Goal: Task Accomplishment & Management: Use online tool/utility

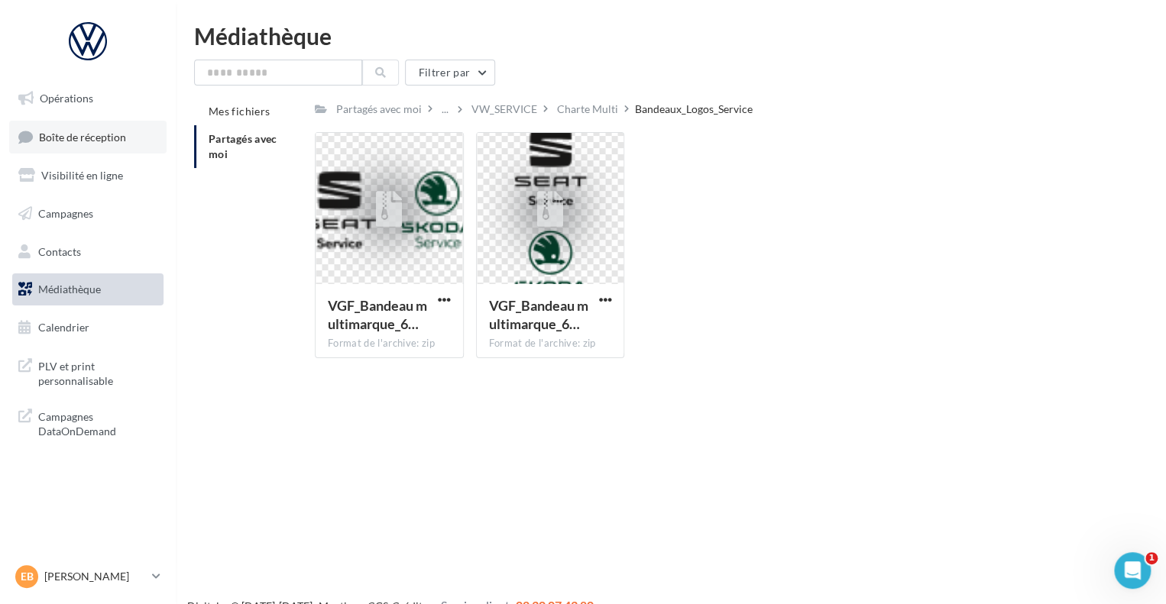
click at [92, 121] on link "Boîte de réception" at bounding box center [87, 137] width 157 height 33
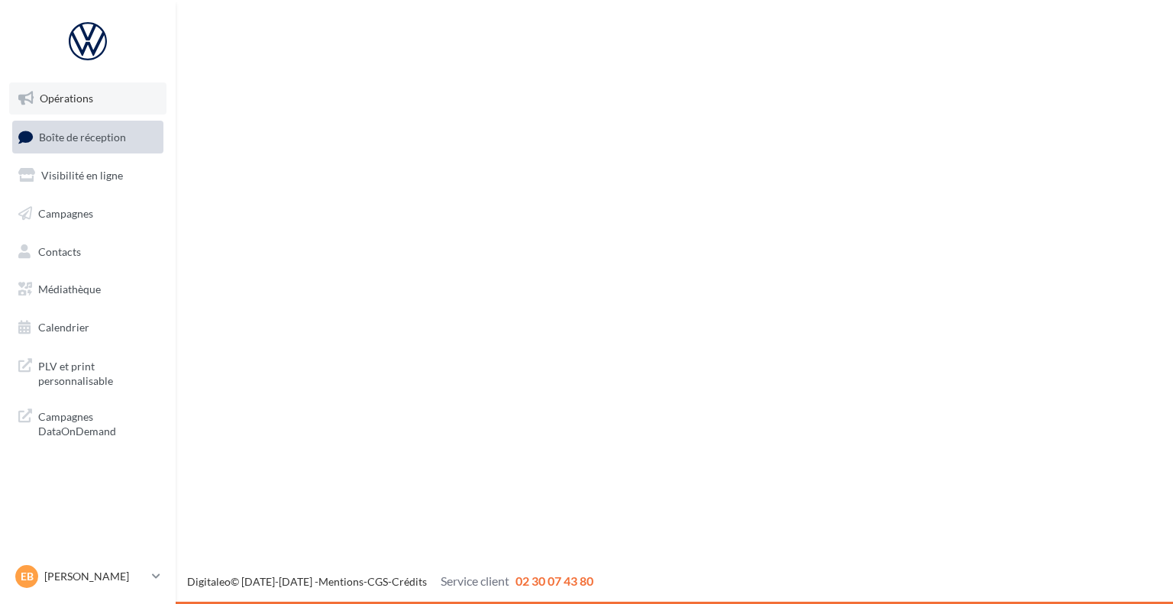
click at [89, 108] on link "Opérations" at bounding box center [87, 98] width 157 height 32
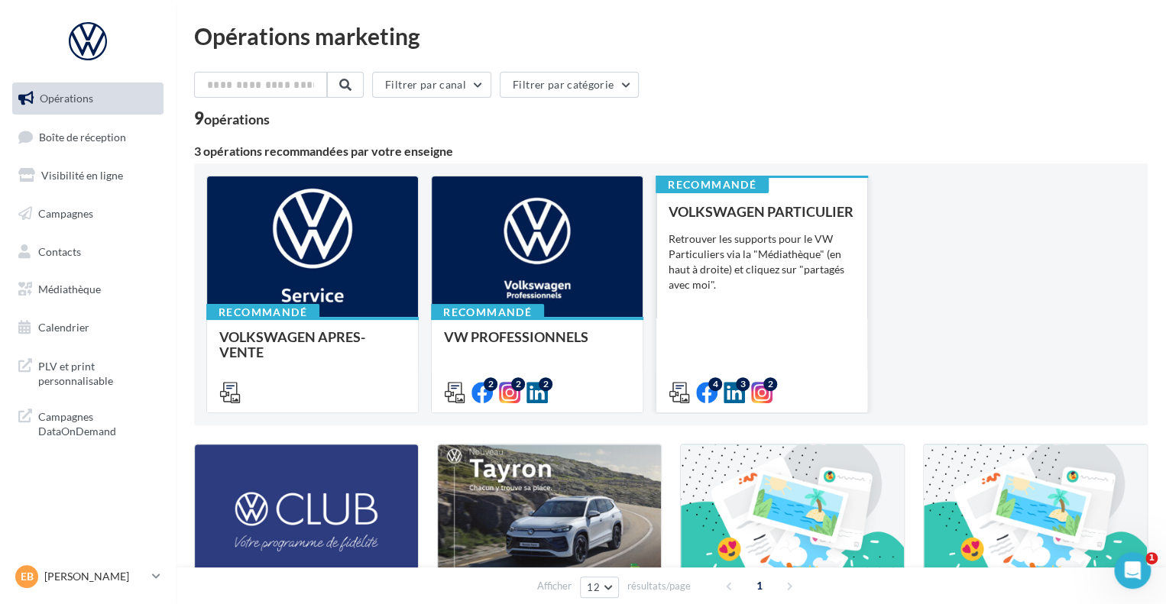
click at [723, 209] on span "VOLKSWAGEN PARTICULIER" at bounding box center [760, 211] width 185 height 17
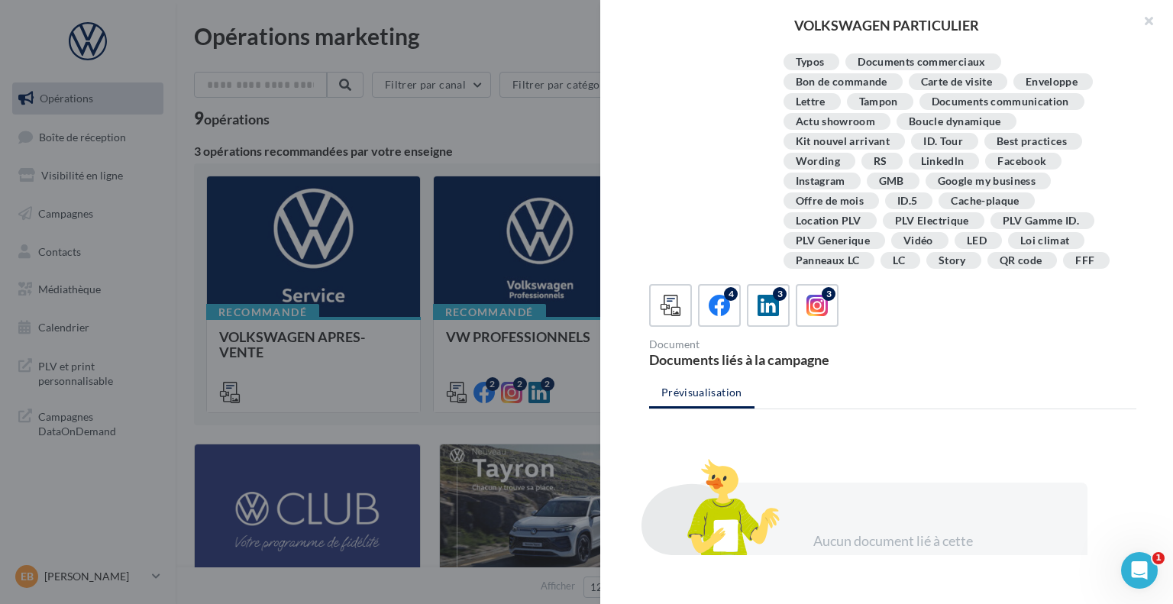
scroll to position [276, 0]
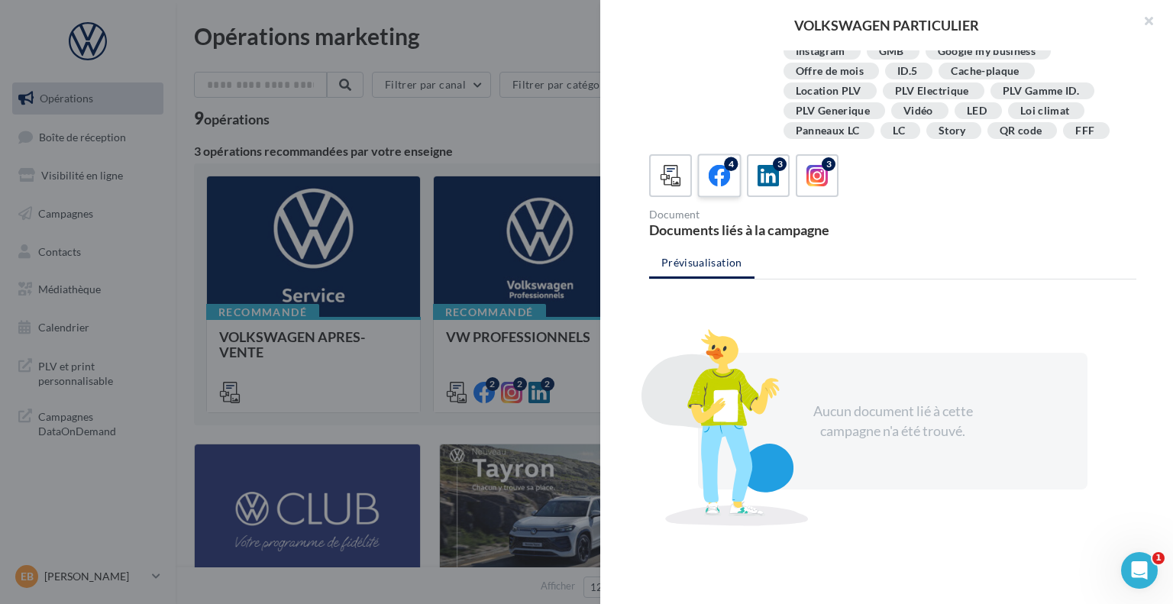
click at [716, 181] on icon at bounding box center [720, 176] width 22 height 22
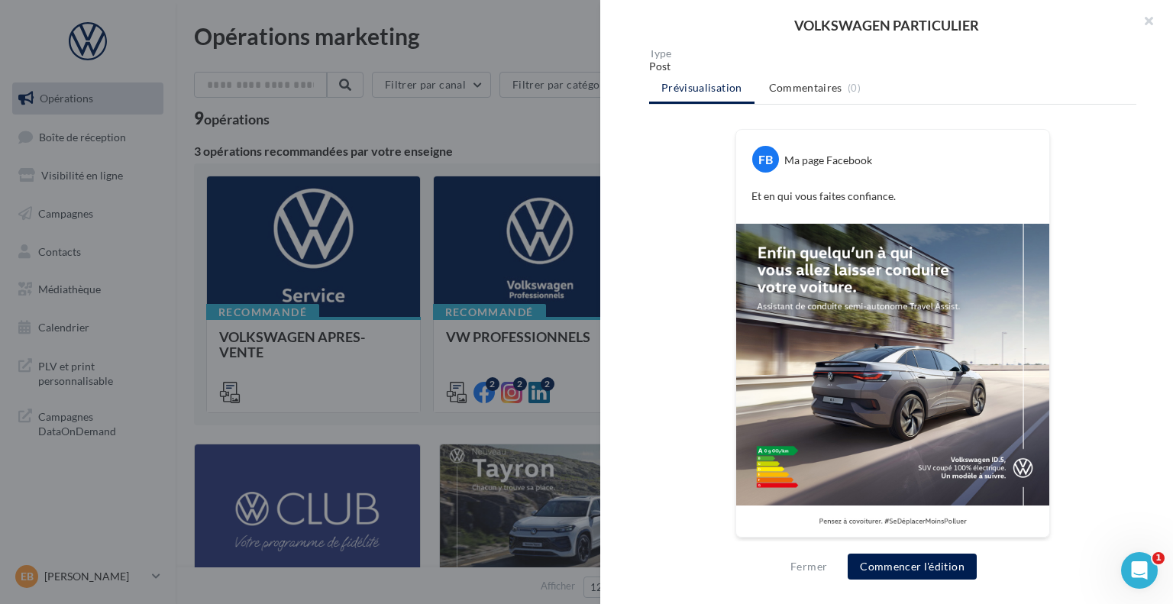
scroll to position [261, 0]
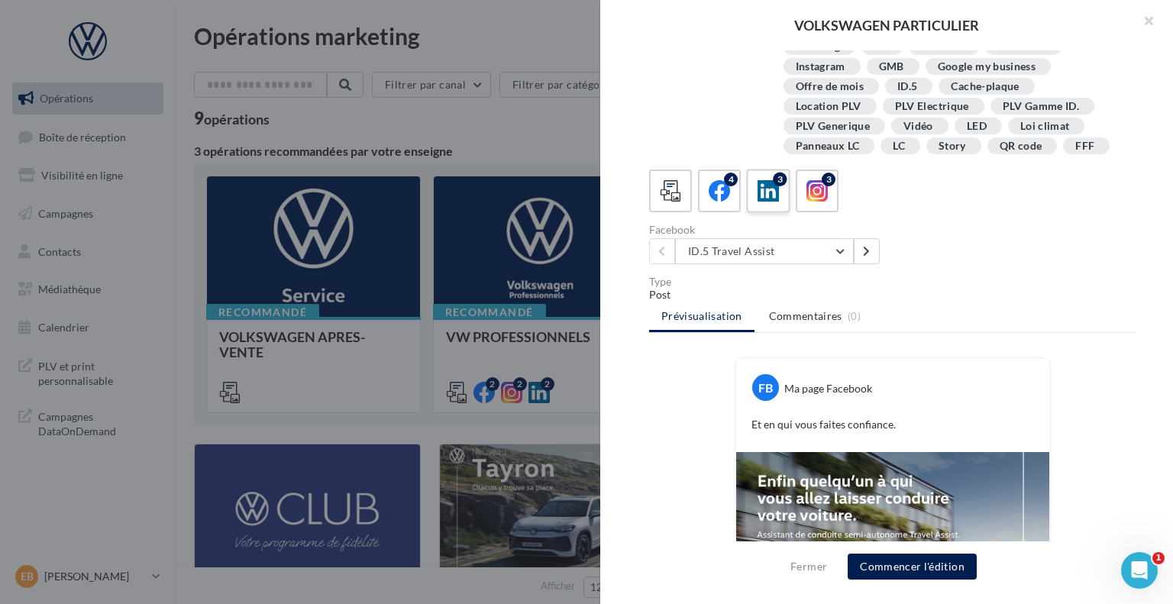
click at [779, 183] on div "3" at bounding box center [780, 180] width 14 height 14
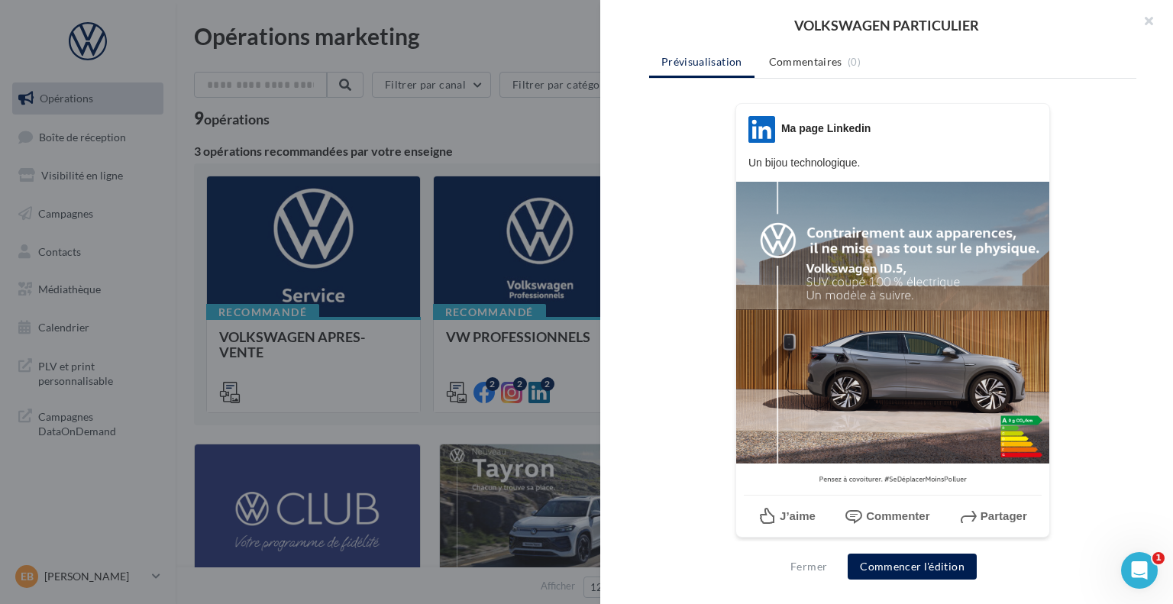
scroll to position [338, 0]
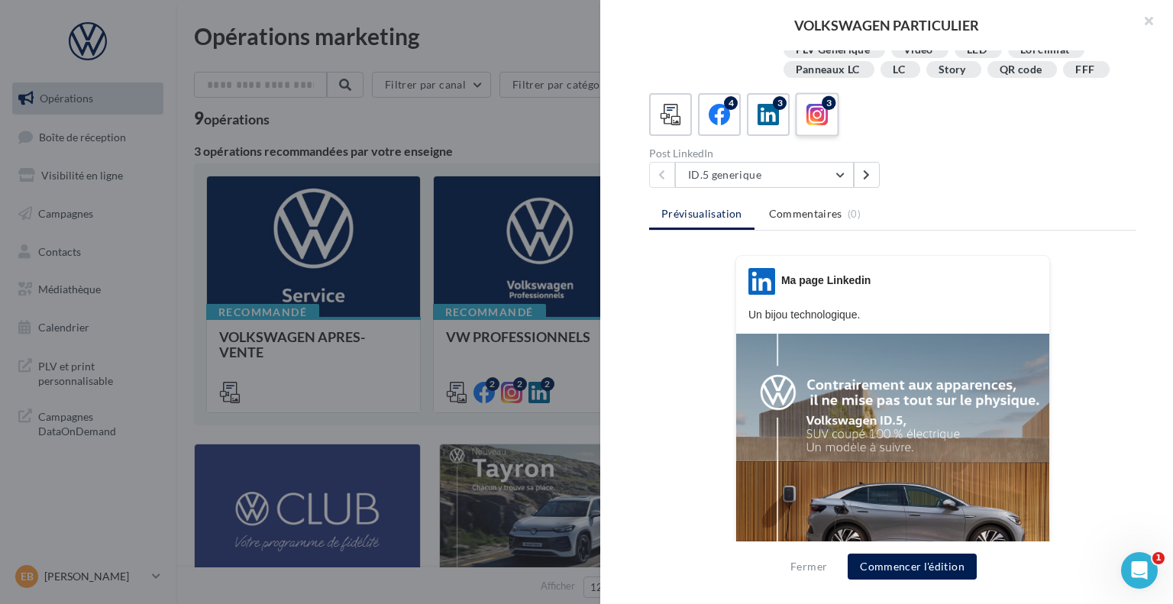
click at [829, 114] on label "3" at bounding box center [817, 114] width 44 height 44
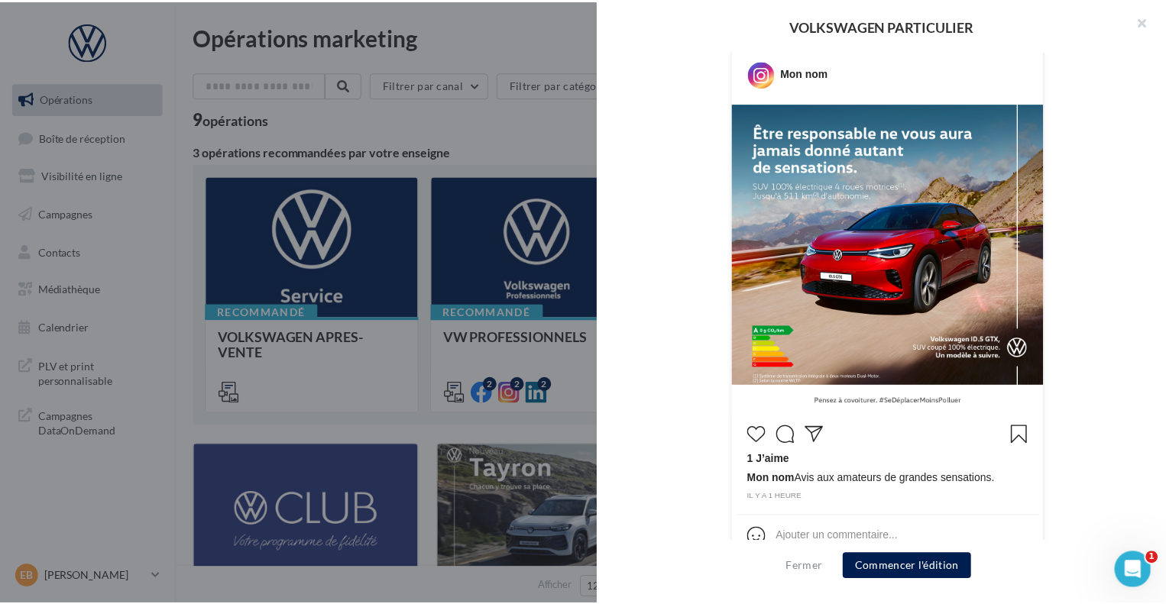
scroll to position [601, 0]
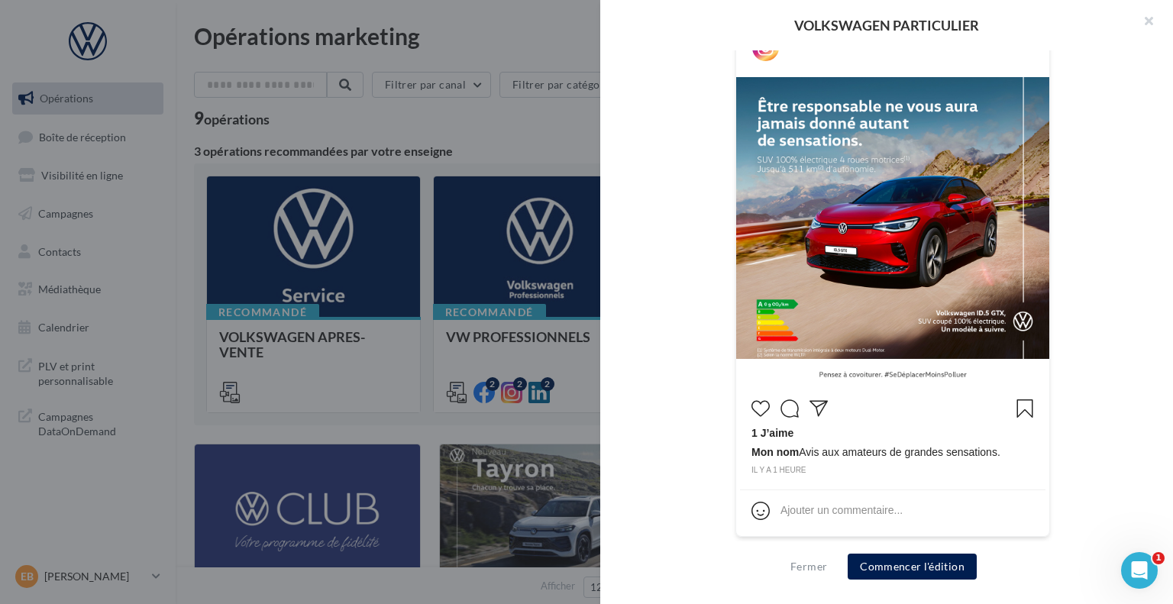
drag, startPoint x: 793, startPoint y: 107, endPoint x: 609, endPoint y: 149, distance: 188.8
click at [609, 149] on div "Description Retrouver les supports pour le VW Particuliers via la "Médiathèque"…" at bounding box center [892, 302] width 585 height 505
click at [558, 155] on div at bounding box center [586, 302] width 1173 height 604
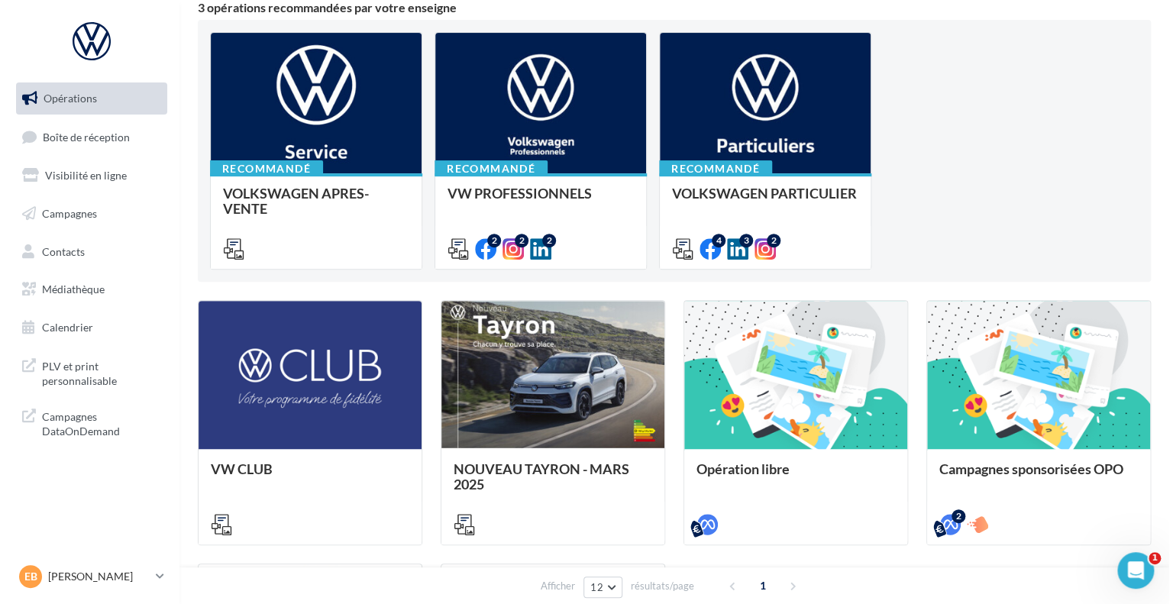
scroll to position [169, 0]
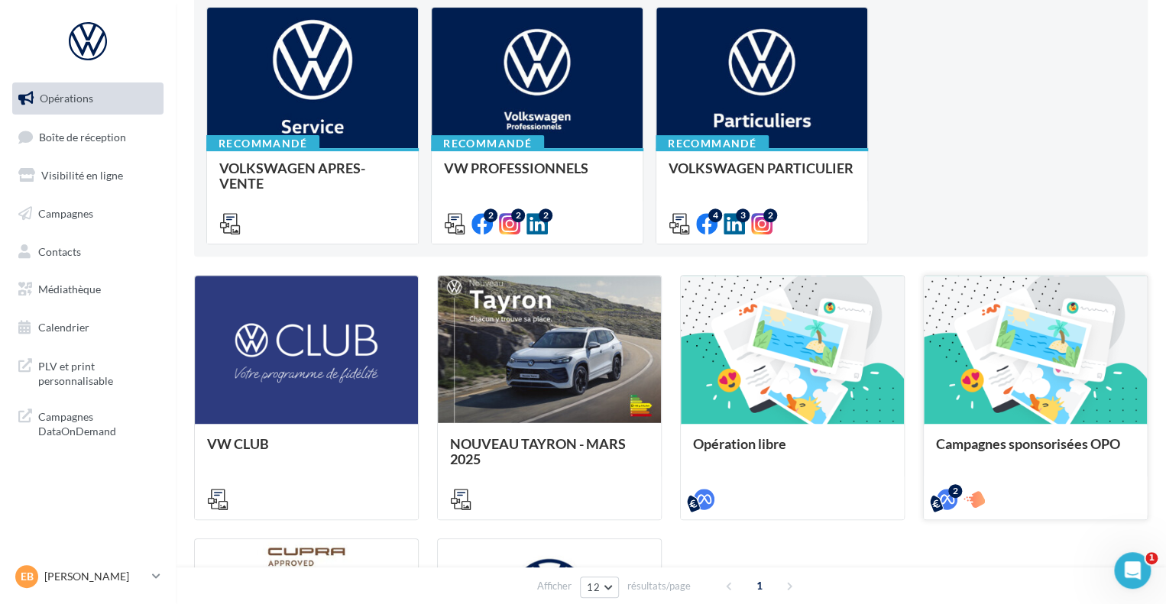
click at [1075, 384] on div at bounding box center [1034, 351] width 223 height 150
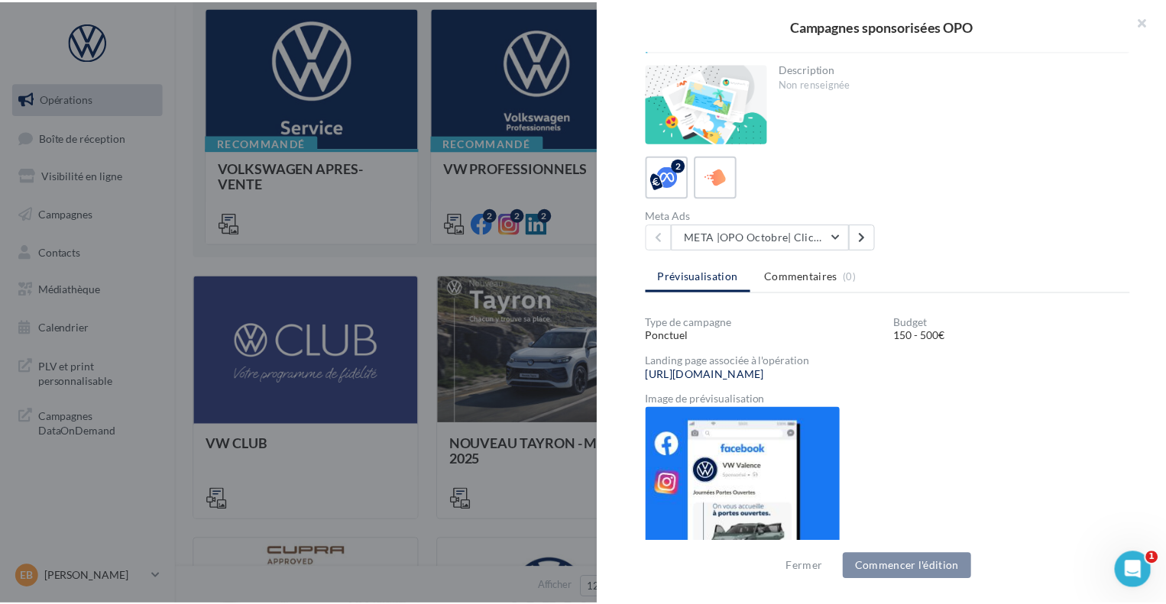
scroll to position [60, 0]
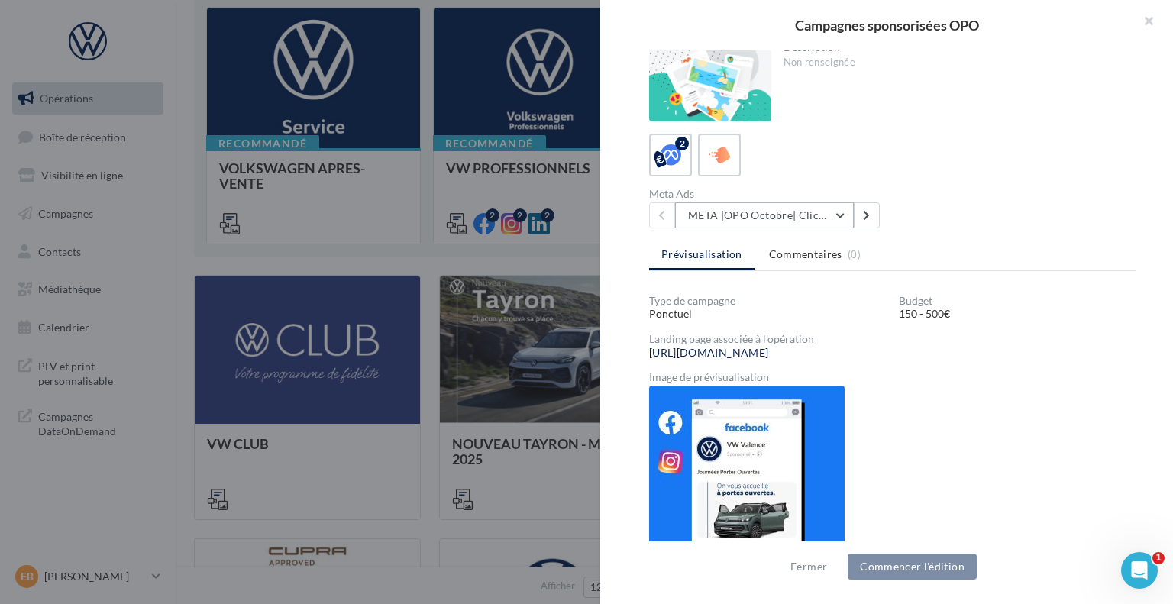
click at [797, 203] on button "META |OPO Octobre| Click To Map" at bounding box center [764, 215] width 179 height 26
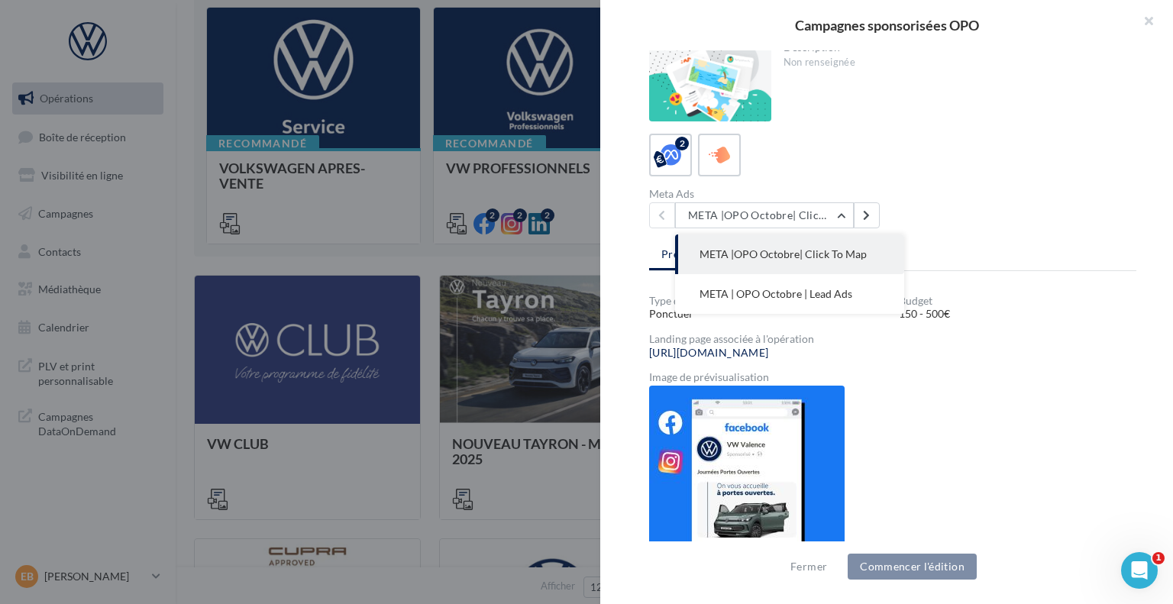
click at [824, 154] on div "2" at bounding box center [892, 155] width 487 height 43
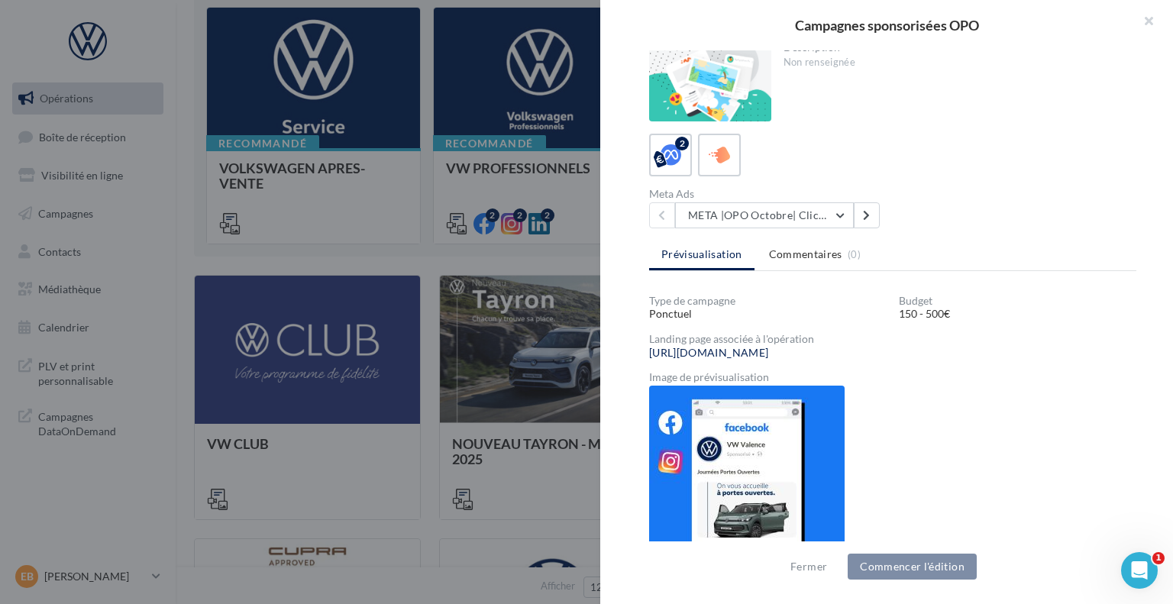
click at [478, 174] on div at bounding box center [586, 302] width 1173 height 604
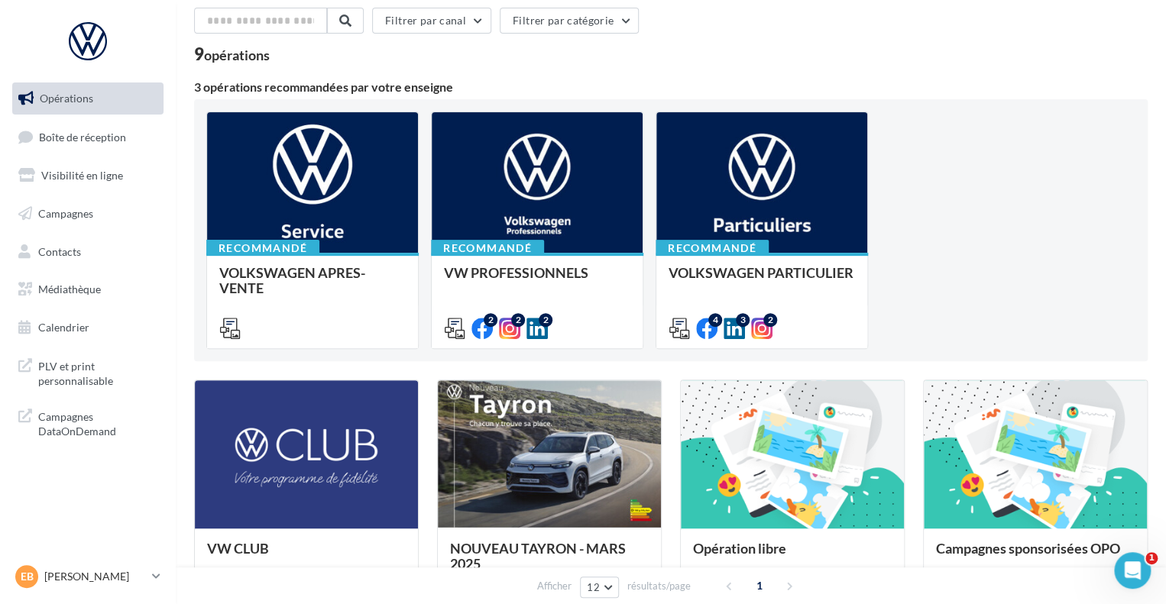
scroll to position [0, 0]
